Goal: Task Accomplishment & Management: Manage account settings

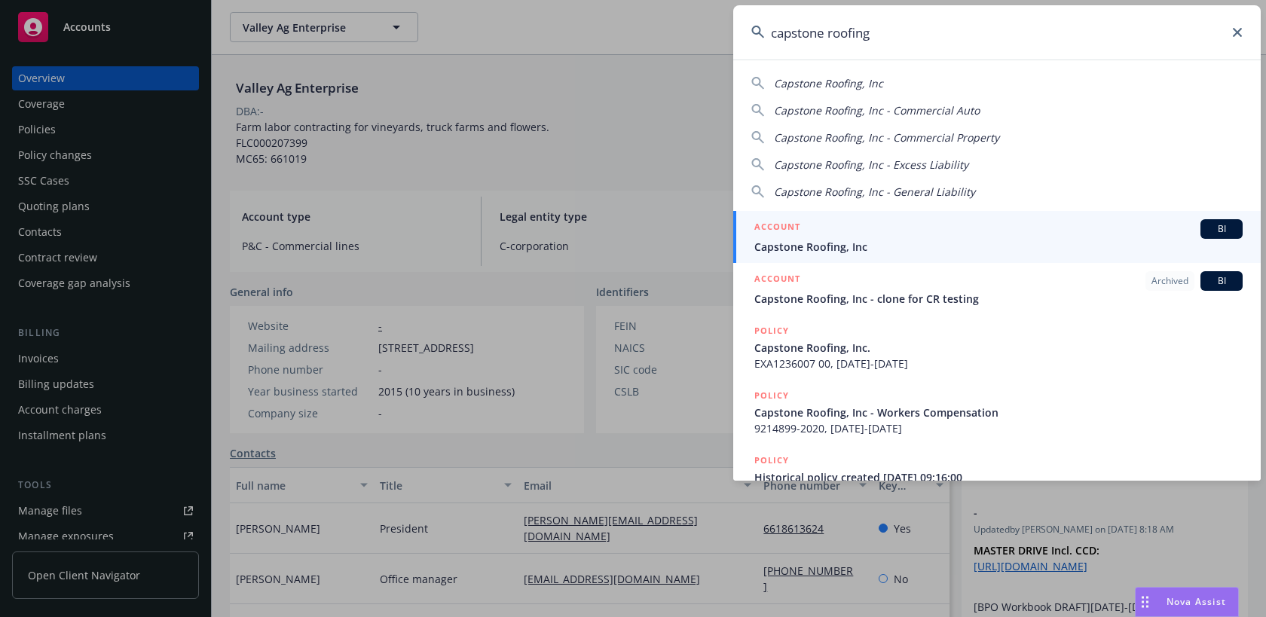
drag, startPoint x: 848, startPoint y: 32, endPoint x: 695, endPoint y: 18, distance: 152.9
click at [695, 18] on div "capstone roofing Capstone Roofing, Inc Capstone Roofing, Inc - Commercial Auto …" at bounding box center [633, 308] width 1266 height 617
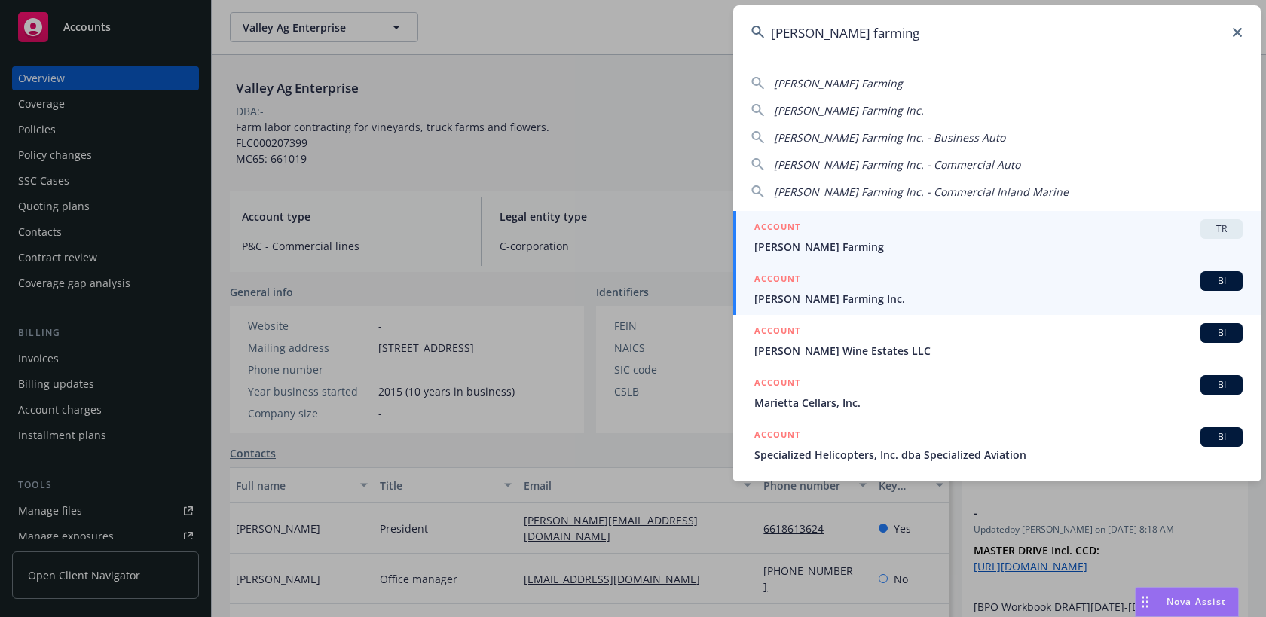
type input "[PERSON_NAME] farming"
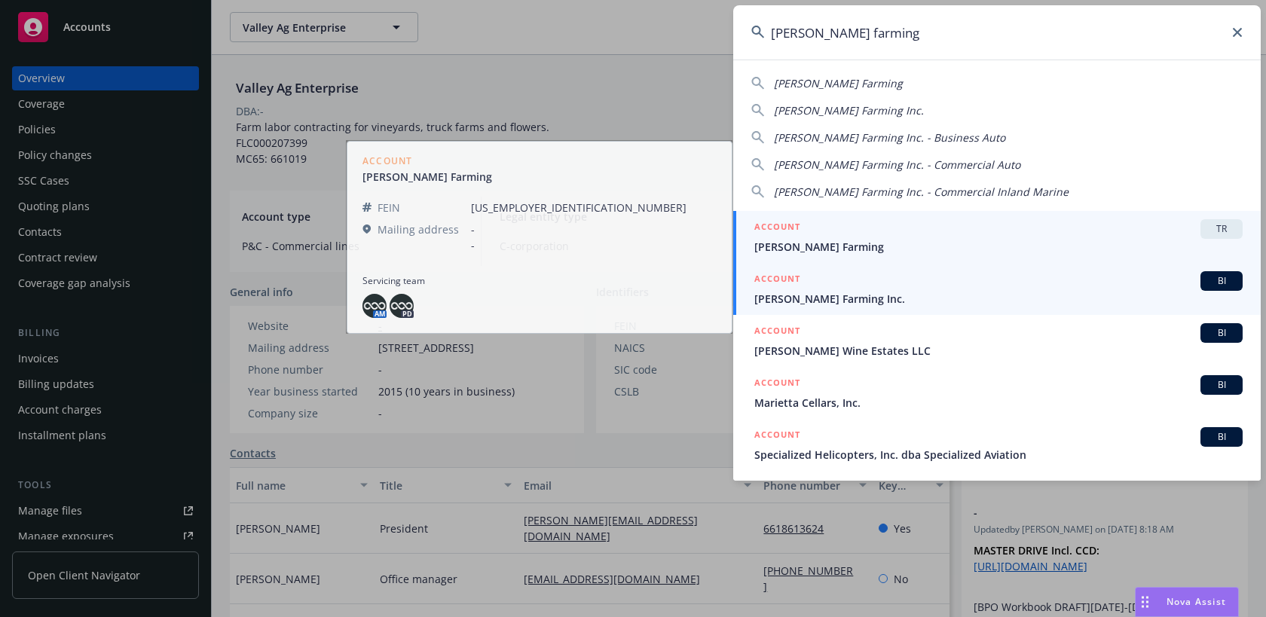
click at [786, 299] on span "[PERSON_NAME] Farming Inc." at bounding box center [998, 299] width 488 height 16
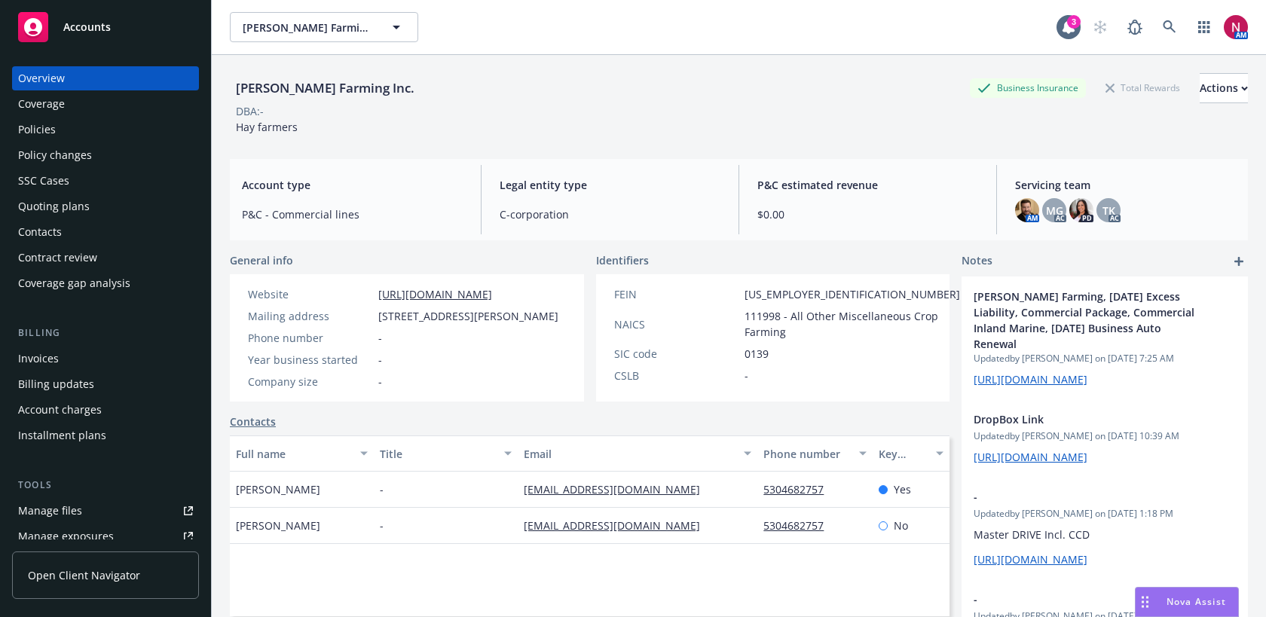
click at [74, 122] on div "Policies" at bounding box center [105, 130] width 175 height 24
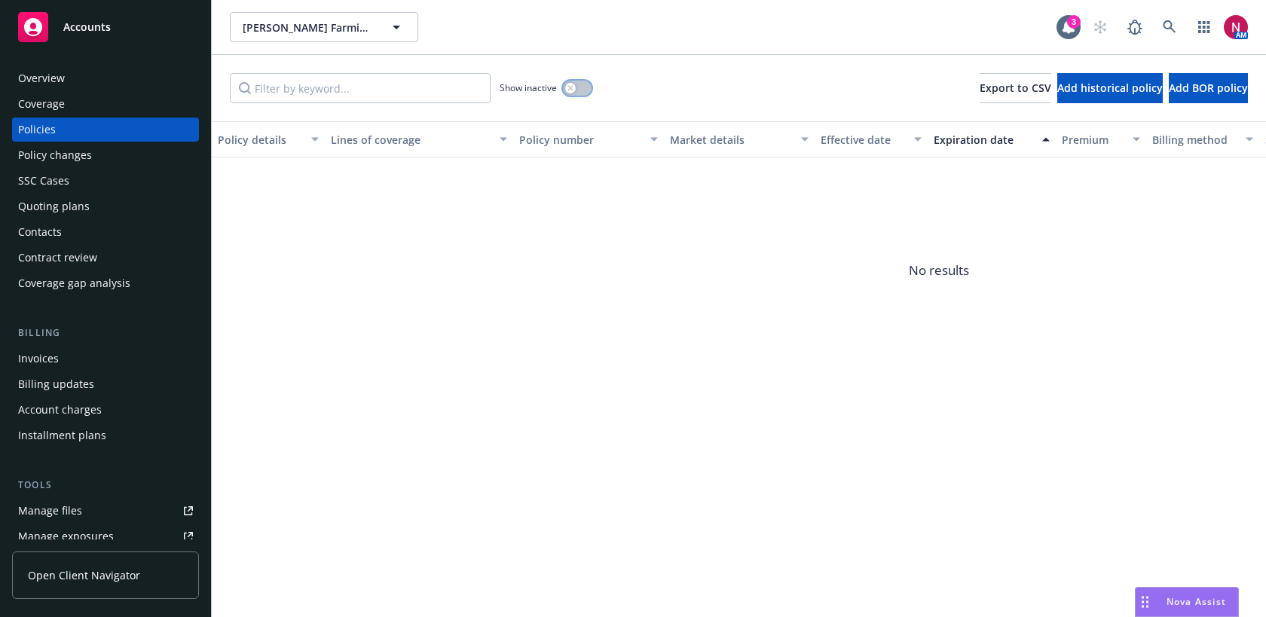
click at [570, 89] on icon "button" at bounding box center [569, 87] width 5 height 5
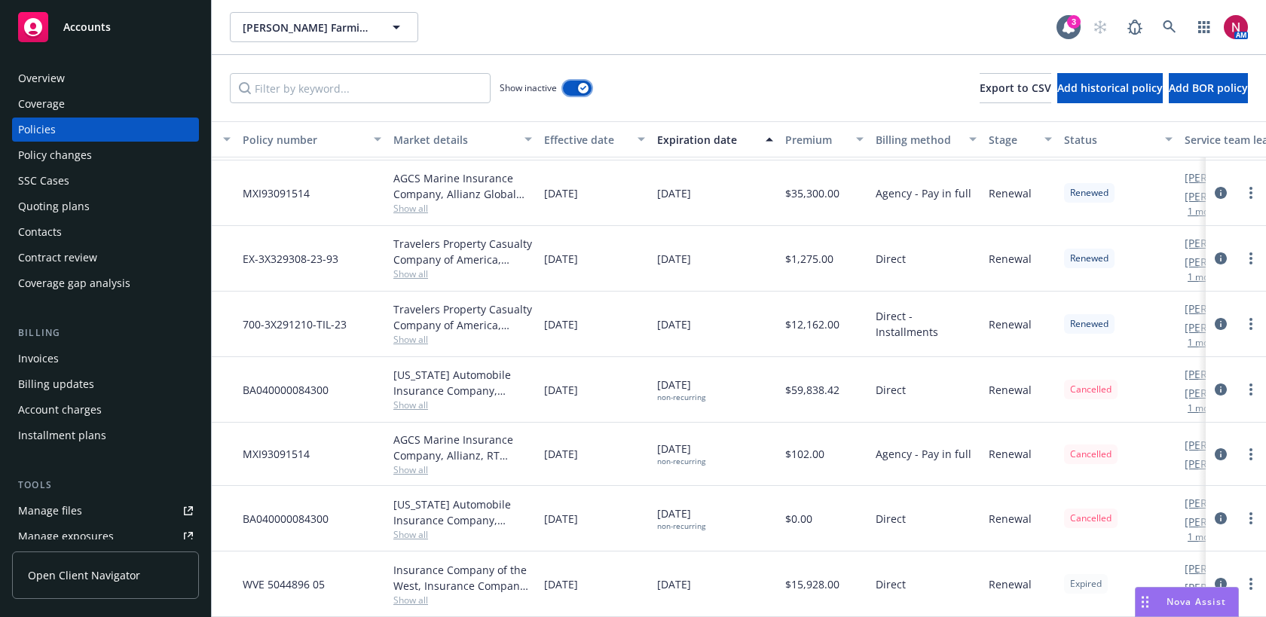
scroll to position [1269, 277]
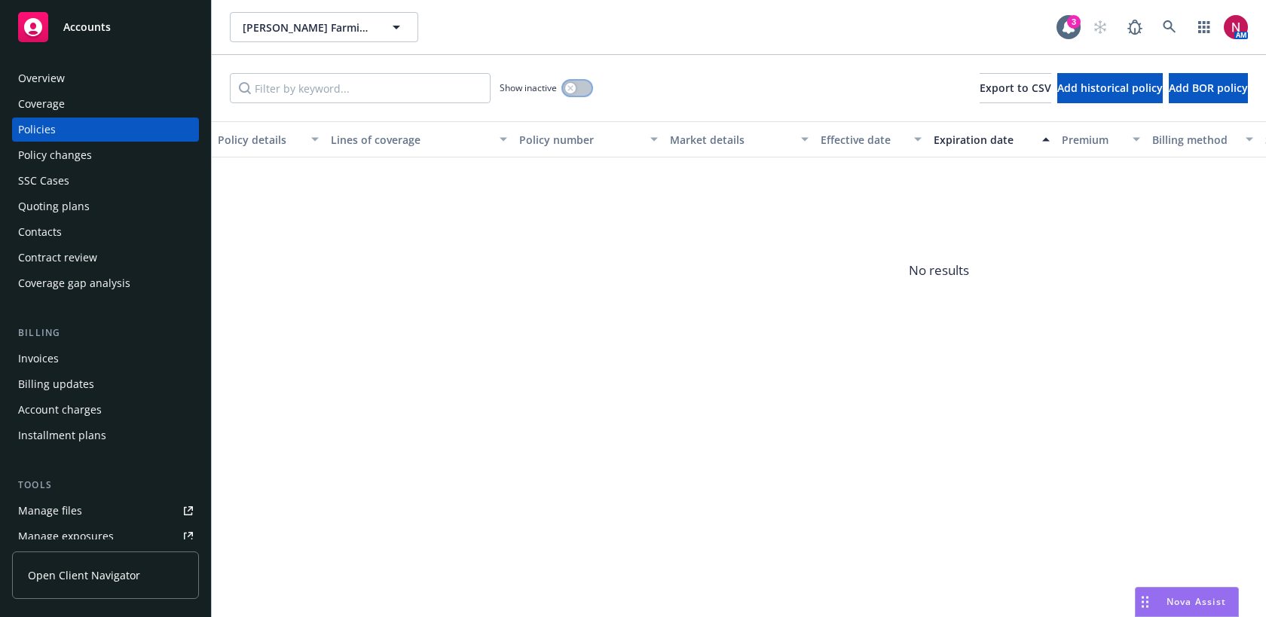
scroll to position [0, 400]
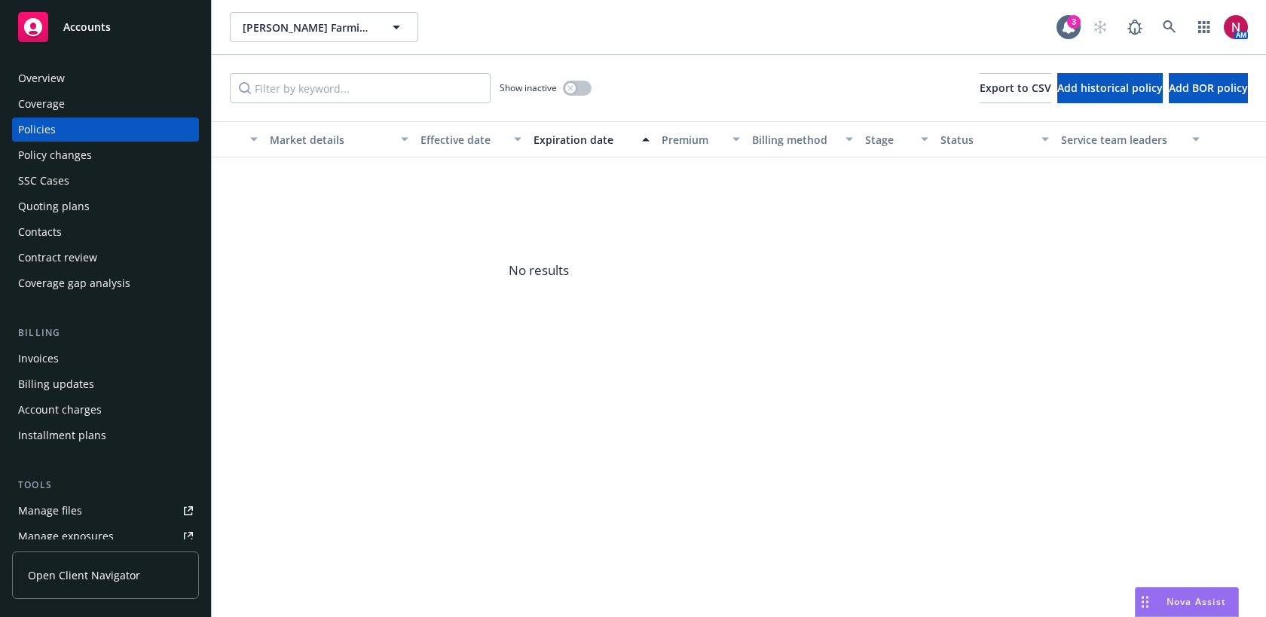
click at [624, 336] on span "No results" at bounding box center [539, 270] width 1454 height 226
click at [567, 72] on div "Show inactive Export to CSV Add historical policy Add BOR policy" at bounding box center [739, 88] width 1054 height 66
click at [573, 86] on icon "button" at bounding box center [569, 87] width 5 height 5
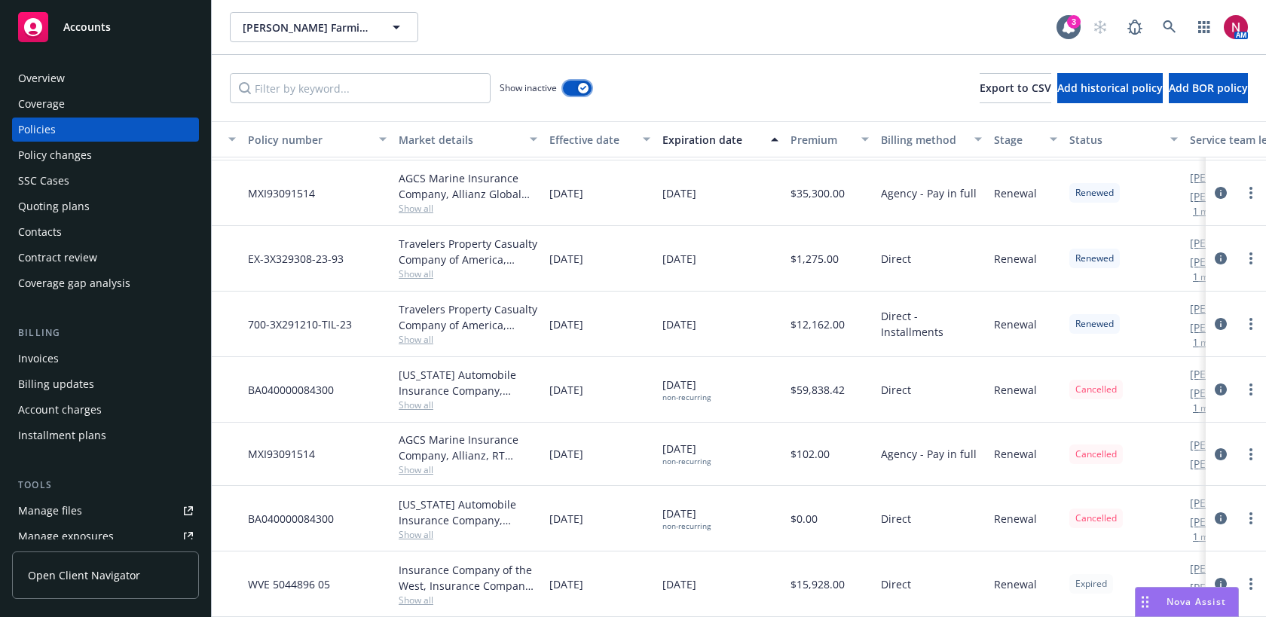
scroll to position [1269, 295]
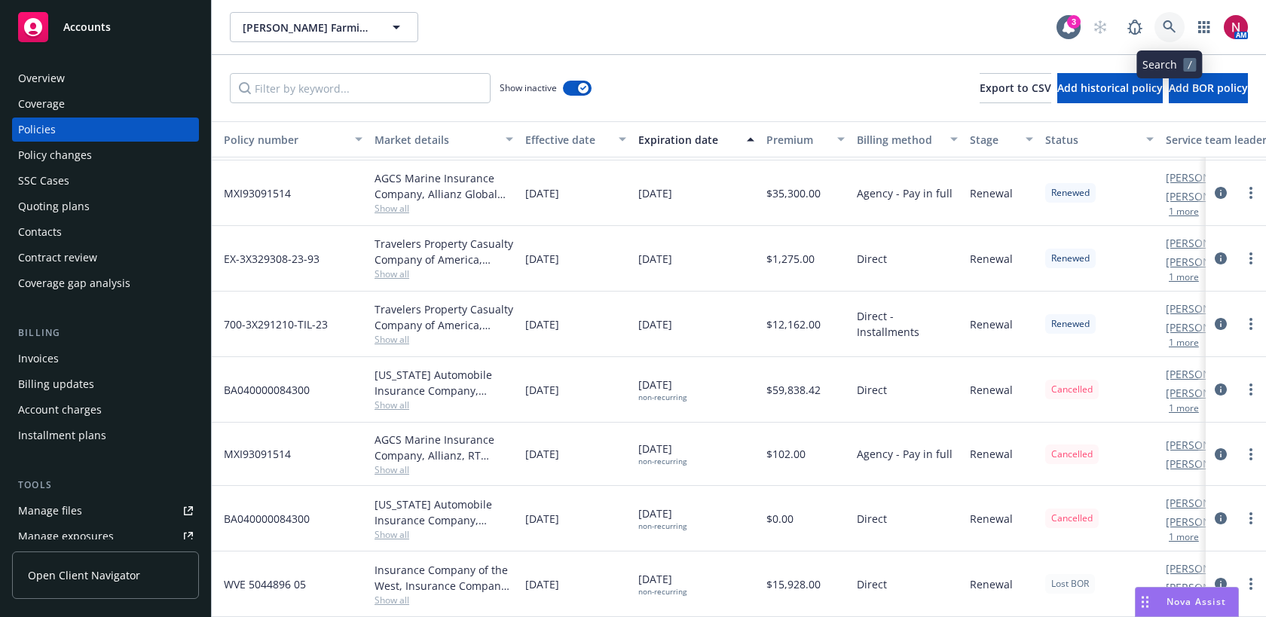
click at [1172, 28] on icon at bounding box center [1169, 27] width 14 height 14
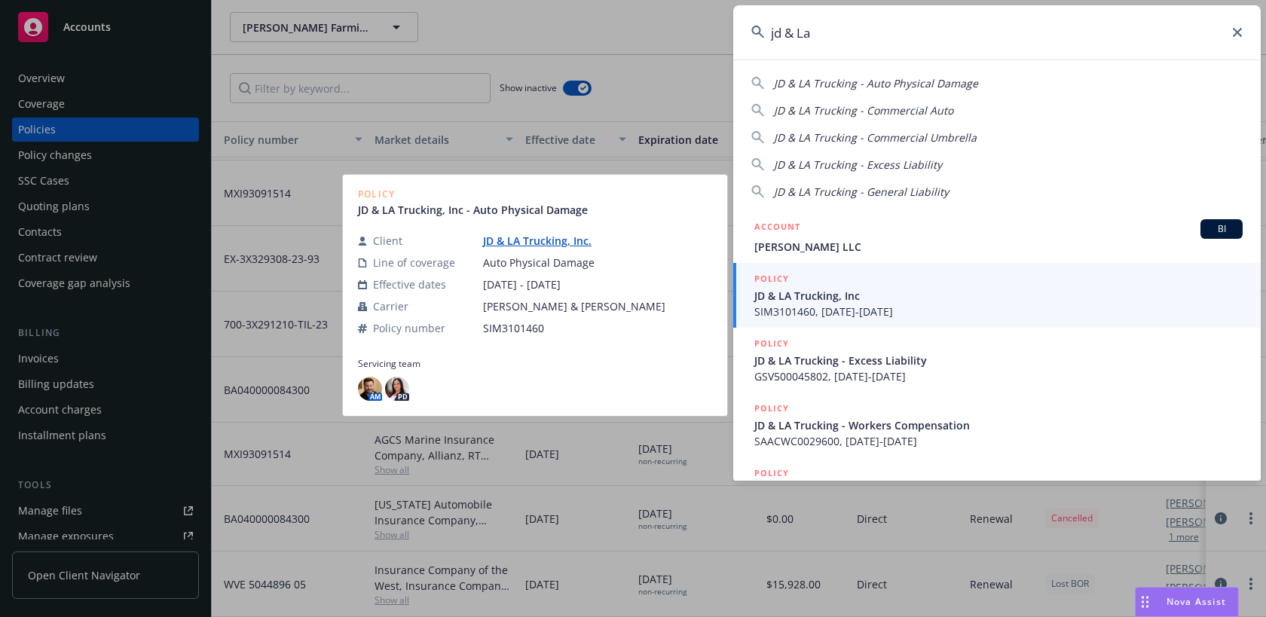
type input "jd & La"
click at [926, 289] on span "JD & LA Trucking, Inc" at bounding box center [998, 296] width 488 height 16
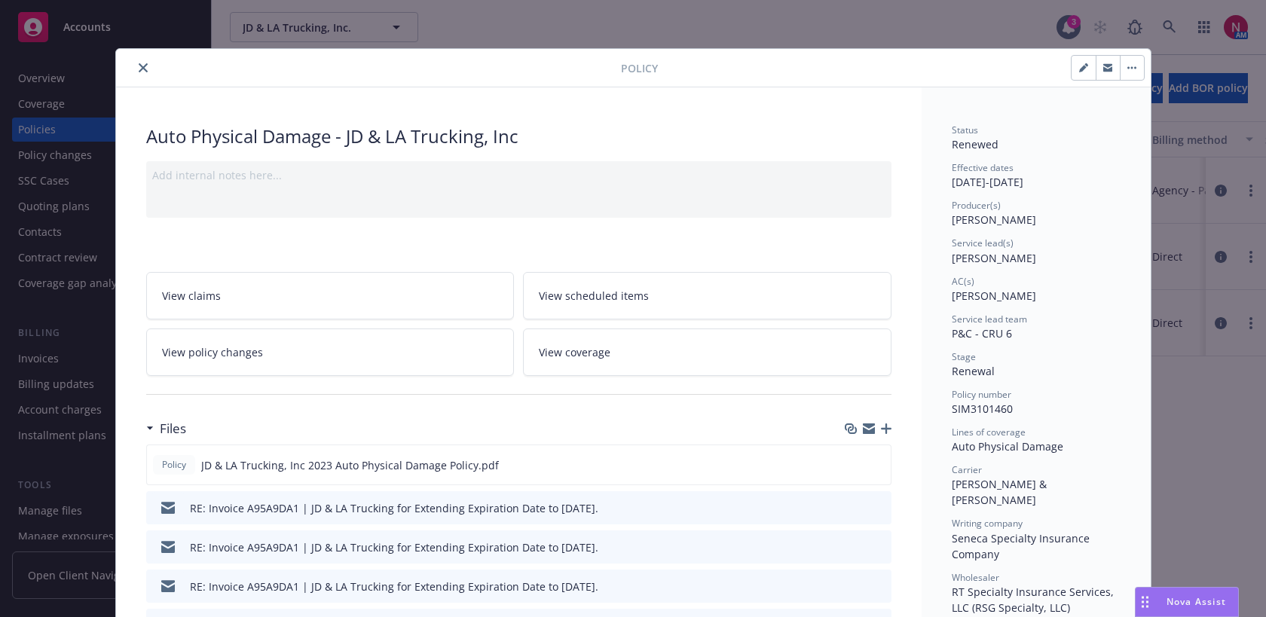
click at [136, 67] on button "close" at bounding box center [143, 68] width 18 height 18
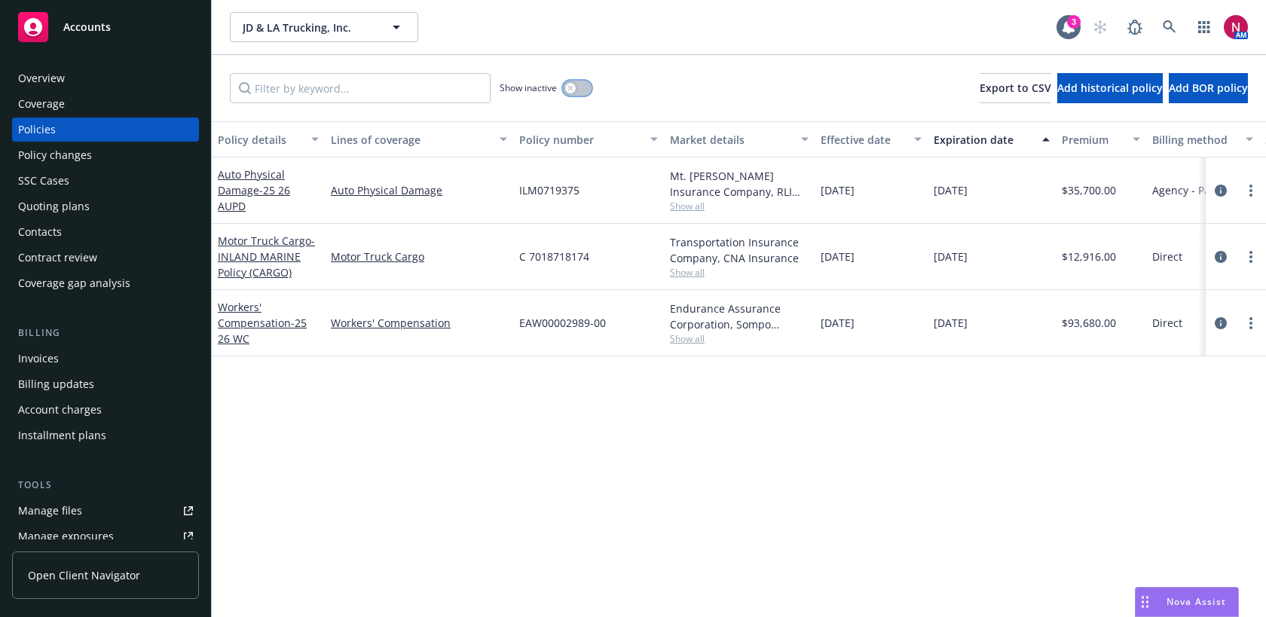
click at [588, 85] on button "button" at bounding box center [577, 88] width 29 height 15
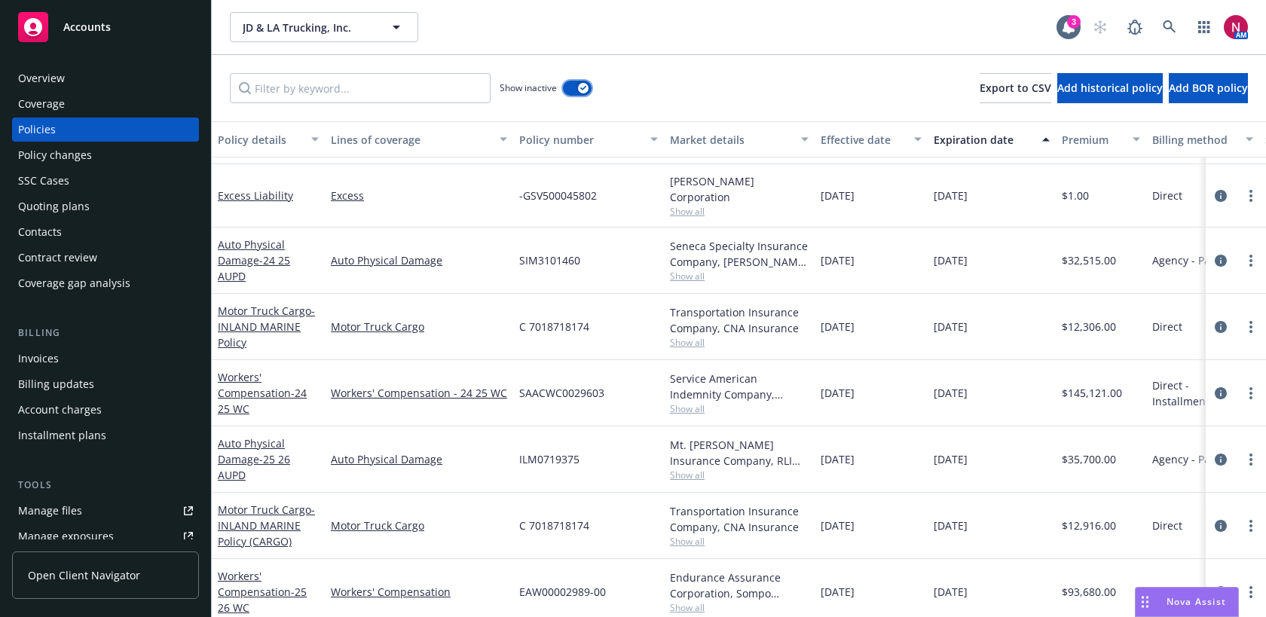
scroll to position [1566, 0]
click at [588, 83] on button "button" at bounding box center [577, 88] width 29 height 15
